Goal: Book appointment/travel/reservation

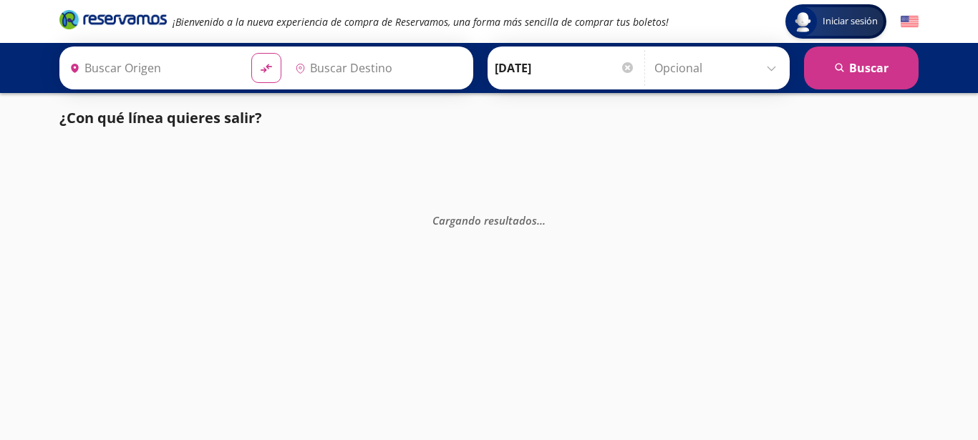
type input "[GEOGRAPHIC_DATA], [GEOGRAPHIC_DATA]"
type input "Santiago de Querétaro, [GEOGRAPHIC_DATA]"
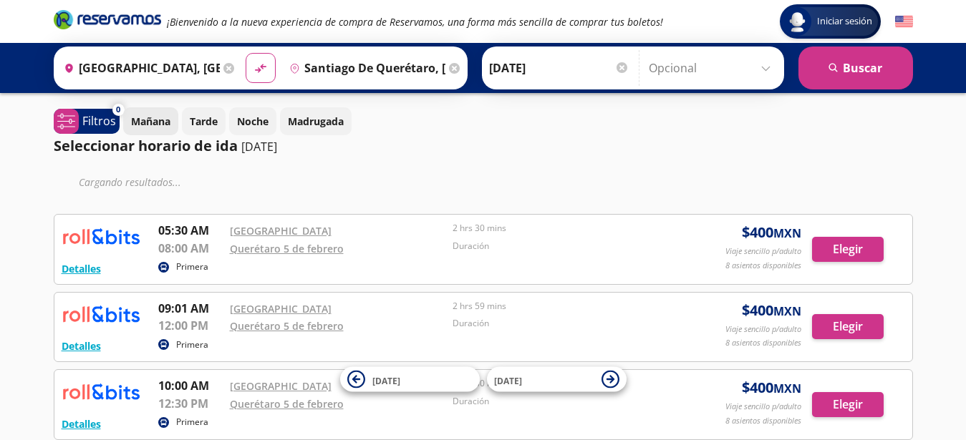
click at [141, 117] on p "Mañana" at bounding box center [150, 121] width 39 height 15
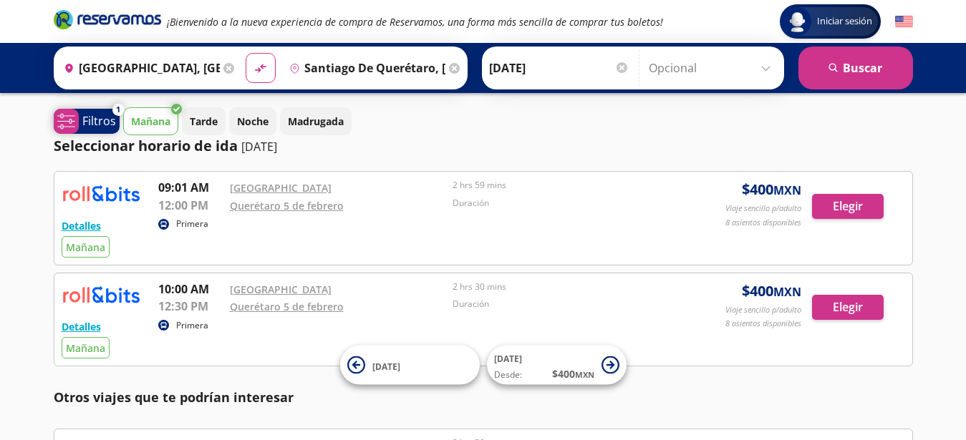
click at [82, 127] on p "Filtros" at bounding box center [99, 120] width 34 height 17
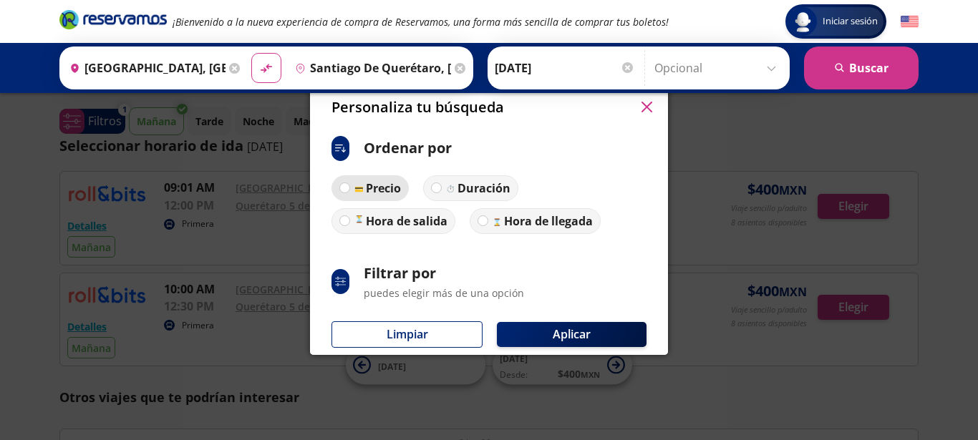
click at [372, 190] on p "Precio" at bounding box center [383, 188] width 35 height 17
click at [349, 190] on input "Precio" at bounding box center [344, 187] width 9 height 9
radio input "true"
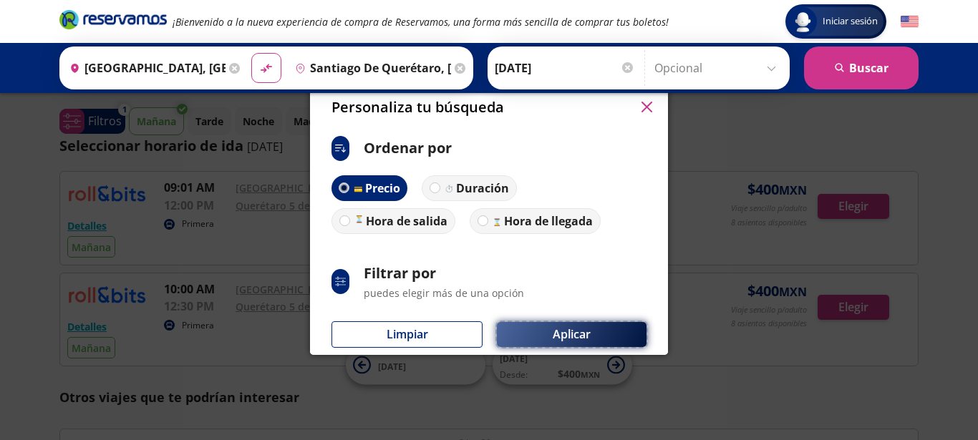
click at [538, 335] on button "Aplicar" at bounding box center [572, 334] width 150 height 25
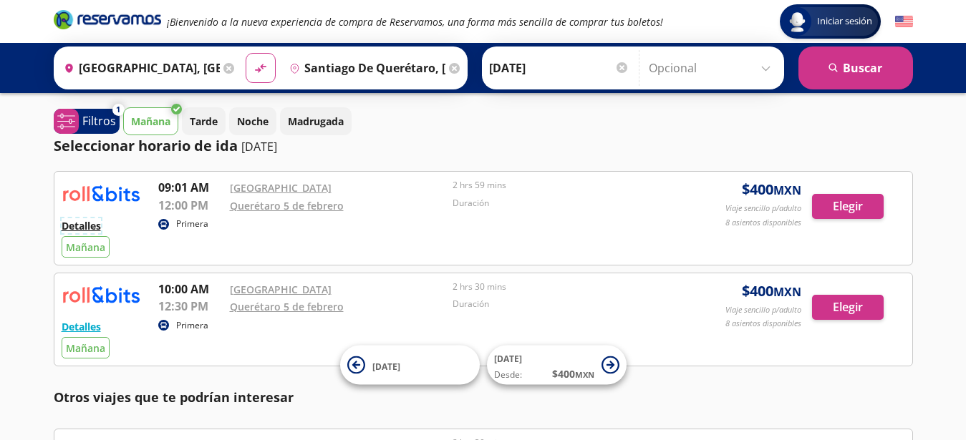
click at [72, 227] on button "Detalles" at bounding box center [81, 225] width 39 height 15
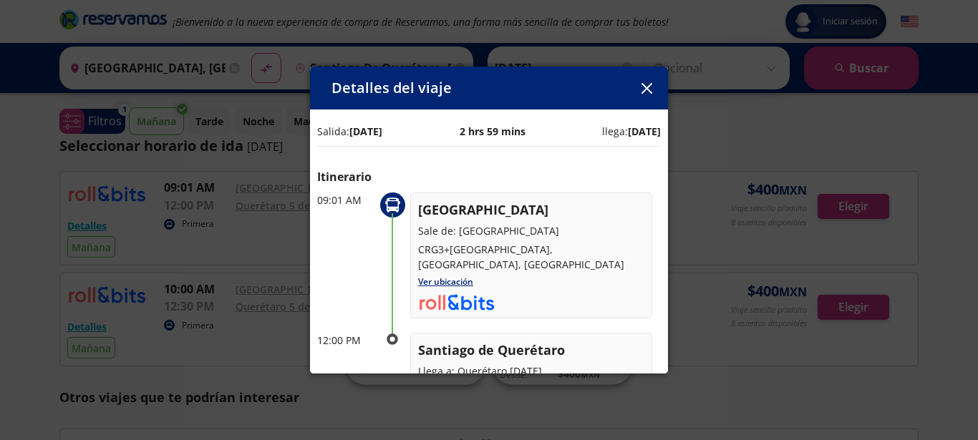
click at [647, 90] on icon "button" at bounding box center [646, 88] width 11 height 11
